Goal: Contribute content: Add original content to the website for others to see

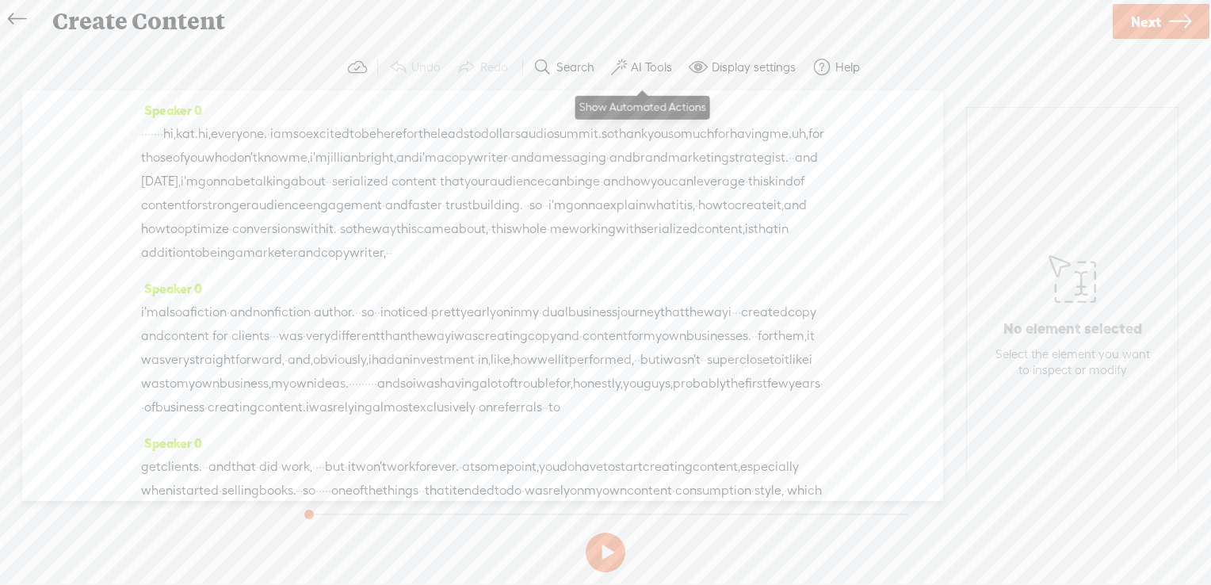
click at [638, 65] on label "AI Tools" at bounding box center [651, 67] width 41 height 16
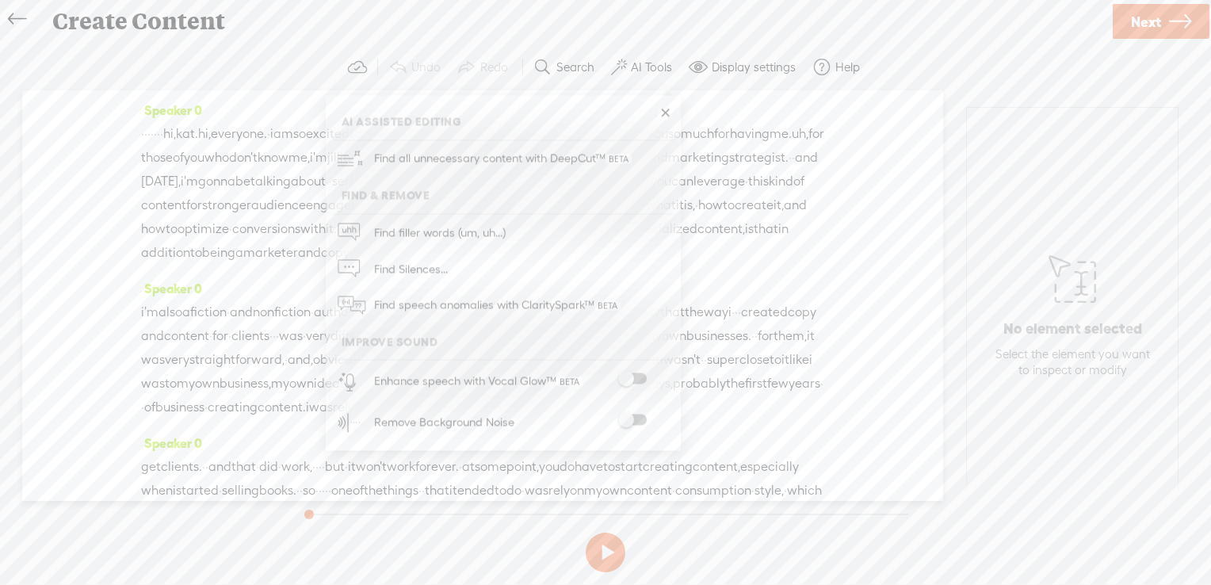
click at [638, 376] on span at bounding box center [632, 378] width 29 height 11
click at [635, 419] on span at bounding box center [632, 419] width 29 height 11
click at [1147, 21] on span "Next" at bounding box center [1146, 22] width 30 height 40
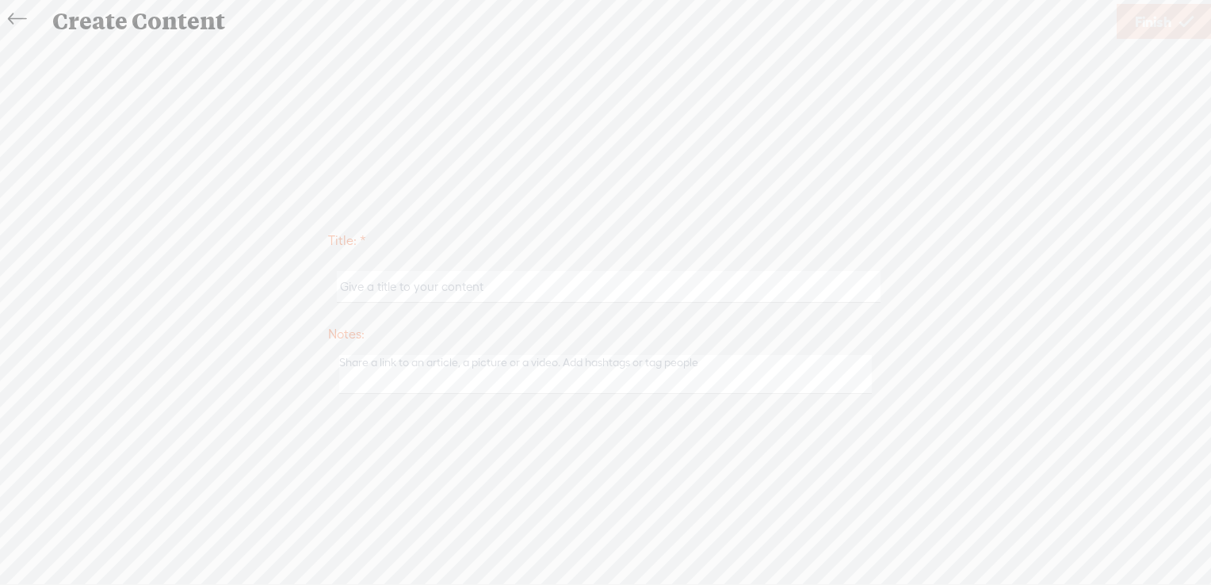
click at [566, 288] on input "text" at bounding box center [608, 286] width 543 height 31
paste input "Build Trust Faster: How to Create High ROI Serialized Content Now"
type input "Build Trust Faster: How to Create High ROI Serialized Content Now - [PERSON_NAM…"
click at [1175, 17] on link "Finish" at bounding box center [1163, 21] width 95 height 35
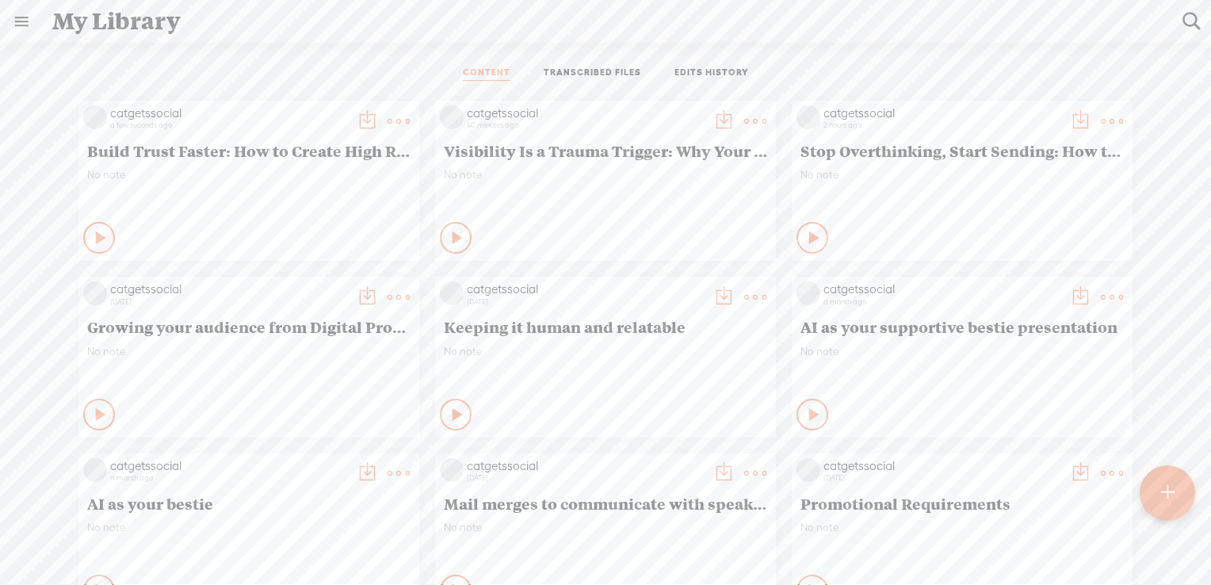
click at [1157, 490] on div at bounding box center [1166, 491] width 55 height 55
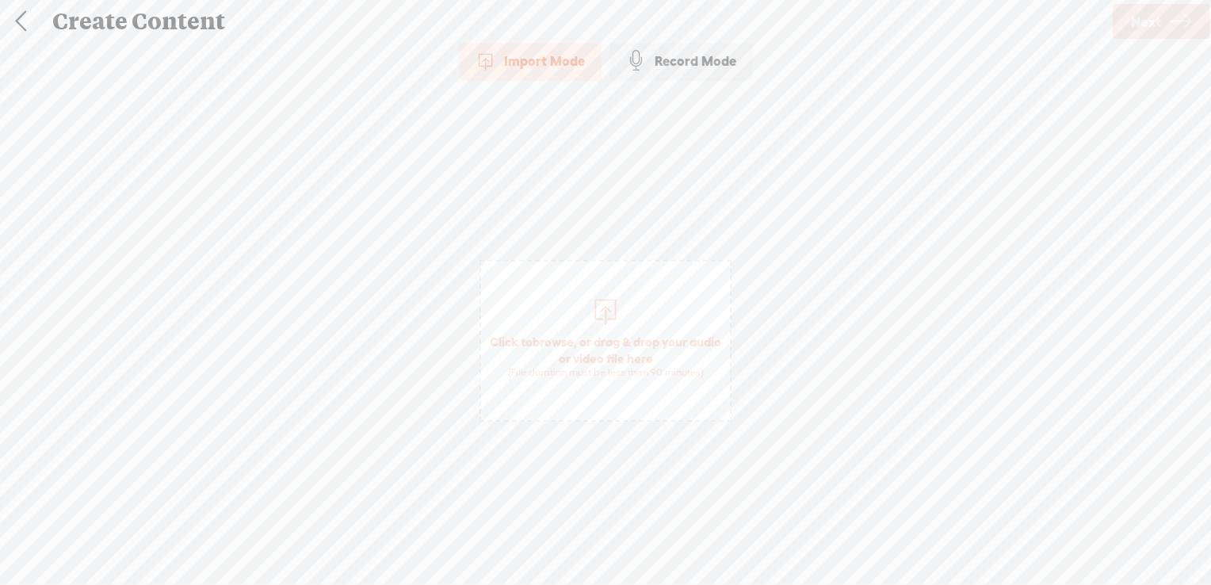
click at [570, 339] on span "browse" at bounding box center [552, 341] width 41 height 14
click at [1136, 21] on span "Next" at bounding box center [1146, 22] width 30 height 40
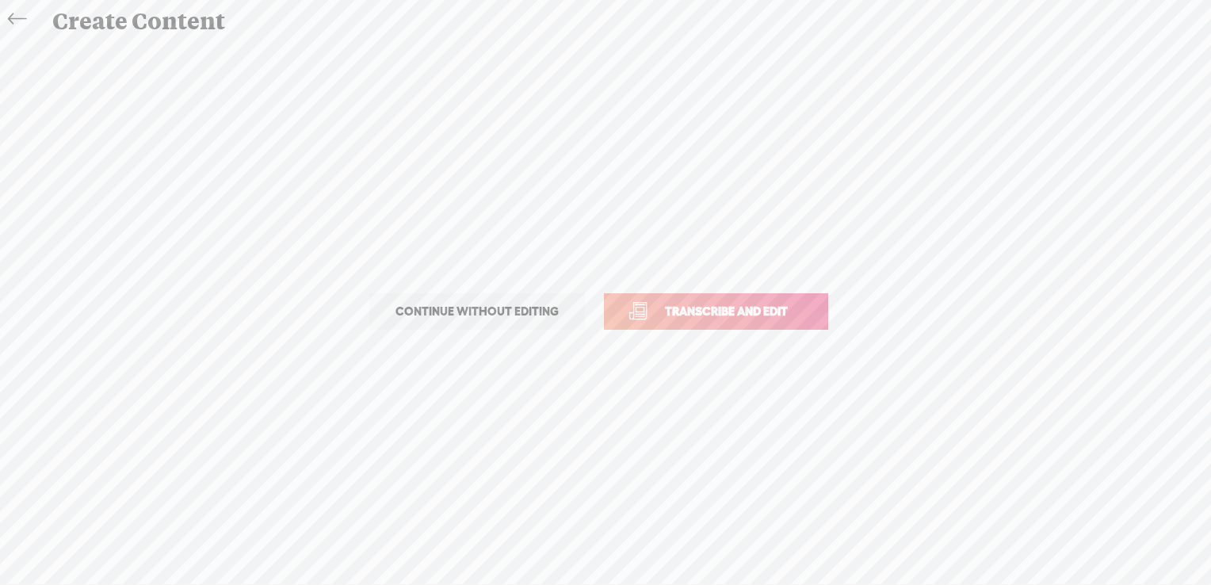
click at [684, 312] on span "Transcribe and edit" at bounding box center [726, 311] width 156 height 18
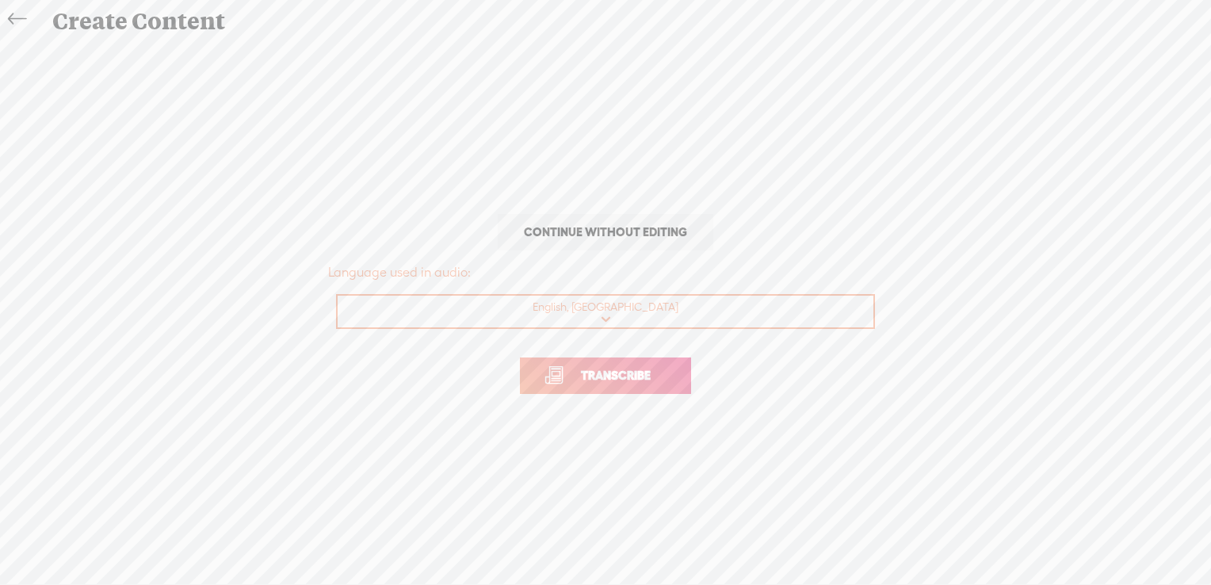
click at [612, 375] on span "Transcribe" at bounding box center [615, 375] width 103 height 18
